Goal: Task Accomplishment & Management: Use online tool/utility

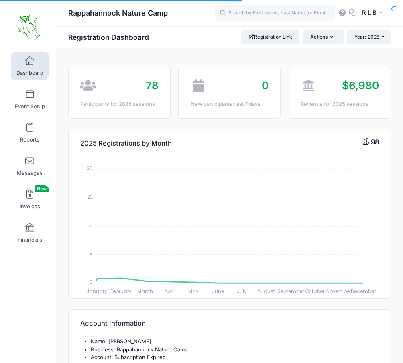
select select
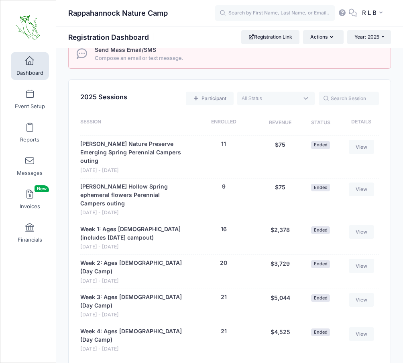
scroll to position [522, 0]
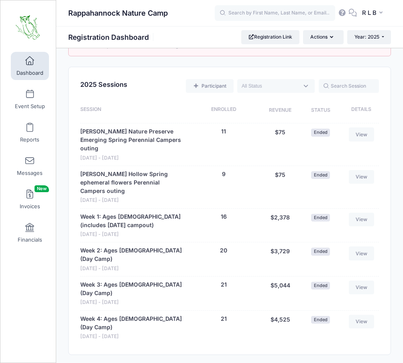
click at [167, 71] on div "2025 Sessions Participant Upcoming Live Completed Session Enrolled Revenue Stat…" at bounding box center [230, 210] width 322 height 287
click at [31, 131] on link "Reports" at bounding box center [30, 133] width 38 height 28
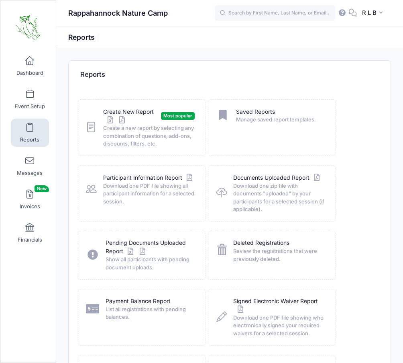
click at [171, 117] on span "Most popular" at bounding box center [178, 116] width 34 height 8
click at [96, 130] on icon at bounding box center [91, 127] width 10 height 12
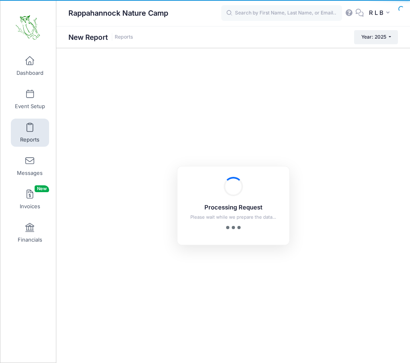
checkbox input "true"
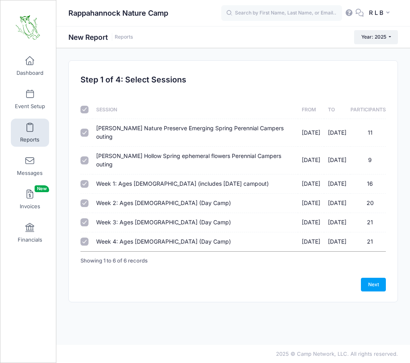
click at [83, 186] on input "Week 1: Ages 10-16 (includes Thursday campout) 06/09/2025 - 06/13/2025 16" at bounding box center [84, 184] width 8 height 8
checkbox input "false"
click at [81, 164] on input "Aylor Hollow Spring ephemeral flowers Perennial Campers outing 04/26/2025 - 04/…" at bounding box center [84, 160] width 8 height 8
checkbox input "false"
click at [86, 133] on input "Jones Nature Preserve Emerging Spring Perennial Campers outing 03/22/2025 - 03/…" at bounding box center [84, 133] width 8 height 8
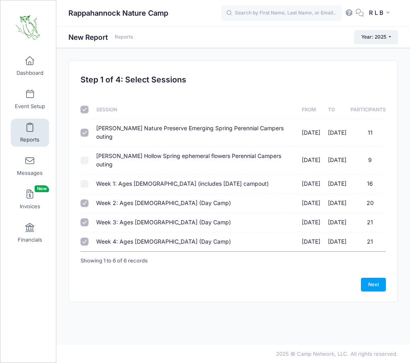
checkbox input "false"
click at [84, 110] on input "checkbox" at bounding box center [84, 110] width 8 height 8
checkbox input "false"
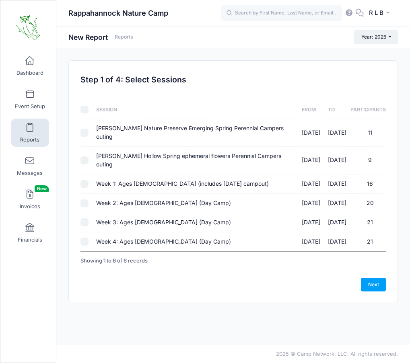
checkbox input "false"
click at [87, 186] on input "Week 1: Ages 10-16 (includes Thursday campout) 06/09/2025 - 06/13/2025 16" at bounding box center [84, 184] width 8 height 8
checkbox input "true"
click at [83, 200] on input "Week 2: Ages 8-16 (Day Camp) 06/16/2025 - 06/20/2025 20" at bounding box center [84, 203] width 8 height 8
checkbox input "true"
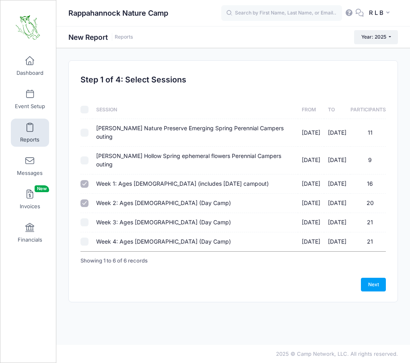
click at [83, 221] on input "Week 3: Ages 8-16 (Day Camp) 06/23/2025 - 06/27/2025 21" at bounding box center [84, 222] width 8 height 8
checkbox input "true"
click at [84, 243] on input "Week 4: Ages 8-16 (Day Camp) 06/30/2025 - 07/04/2025 21" at bounding box center [84, 242] width 8 height 8
checkbox input "true"
click at [379, 287] on link "Next" at bounding box center [372, 285] width 25 height 14
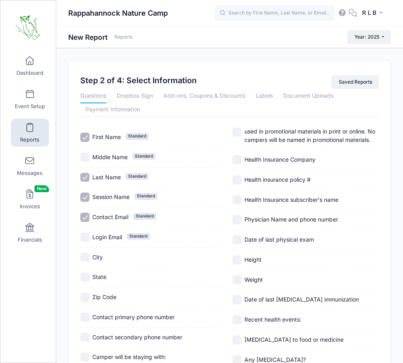
click at [83, 217] on input "Contact Email Standard" at bounding box center [84, 217] width 9 height 9
checkbox input "false"
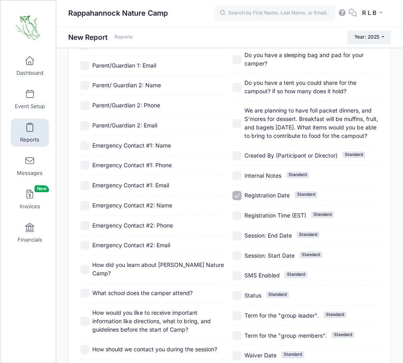
scroll to position [442, 0]
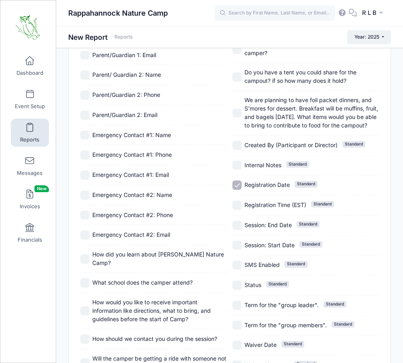
click at [238, 190] on input "Registration Date Standard" at bounding box center [237, 184] width 9 height 9
checkbox input "false"
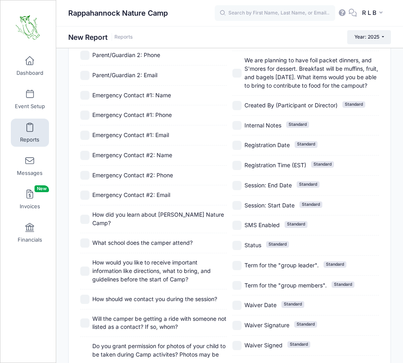
scroll to position [546, 0]
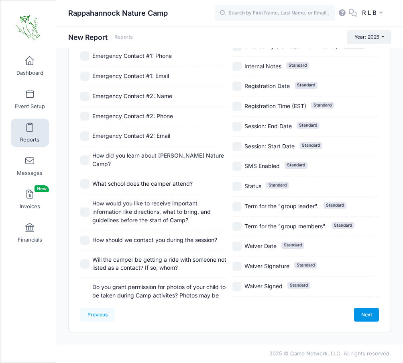
click at [360, 312] on link "Next" at bounding box center [366, 315] width 25 height 14
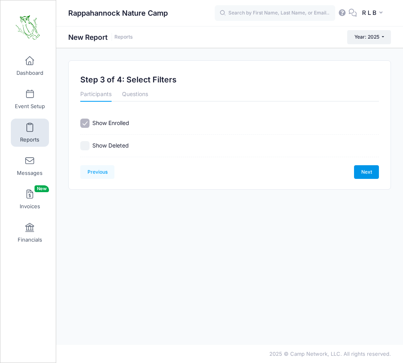
scroll to position [0, 0]
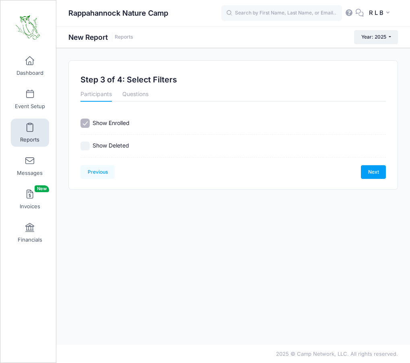
click at [368, 180] on div "Previous Next Step 3 of 4: Select Filters 1 Select Sessions 2 Select Informatio…" at bounding box center [233, 125] width 328 height 129
click at [368, 175] on link "Next" at bounding box center [372, 172] width 25 height 14
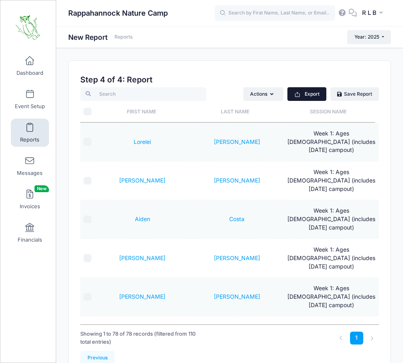
click at [316, 99] on button "Export" at bounding box center [307, 94] width 39 height 14
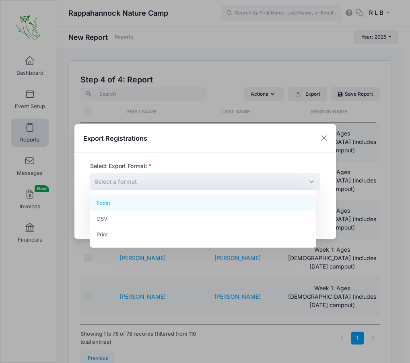
click at [172, 182] on span "Select a format" at bounding box center [205, 181] width 230 height 17
select select "excel"
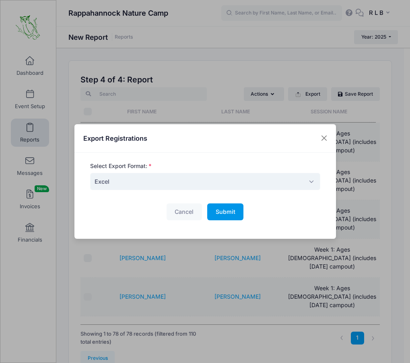
click at [226, 220] on button "Submit Please wait..." at bounding box center [225, 211] width 36 height 17
